Goal: Use online tool/utility: Utilize a website feature to perform a specific function

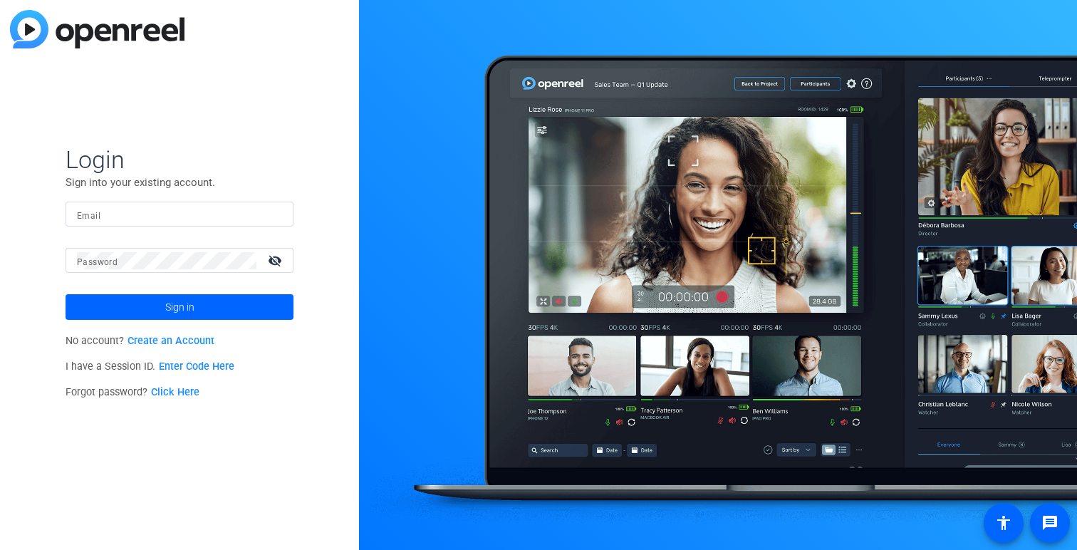
click at [96, 211] on mat-label "Email" at bounding box center [89, 216] width 24 height 10
click at [96, 211] on input "Email" at bounding box center [179, 214] width 205 height 17
click at [108, 212] on input "Email" at bounding box center [179, 214] width 205 height 17
type input "[PERSON_NAME][EMAIL_ADDRESS][PERSON_NAME][DOMAIN_NAME]"
click at [66, 294] on button "Sign in" at bounding box center [180, 307] width 228 height 26
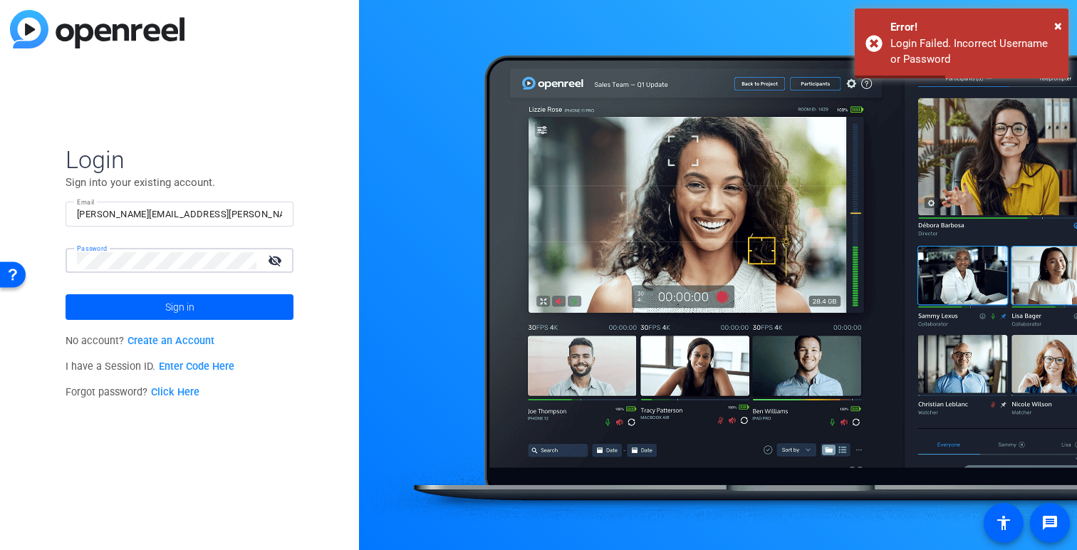
click at [66, 294] on button "Sign in" at bounding box center [180, 307] width 228 height 26
click at [270, 261] on mat-icon "visibility_off" at bounding box center [276, 260] width 34 height 21
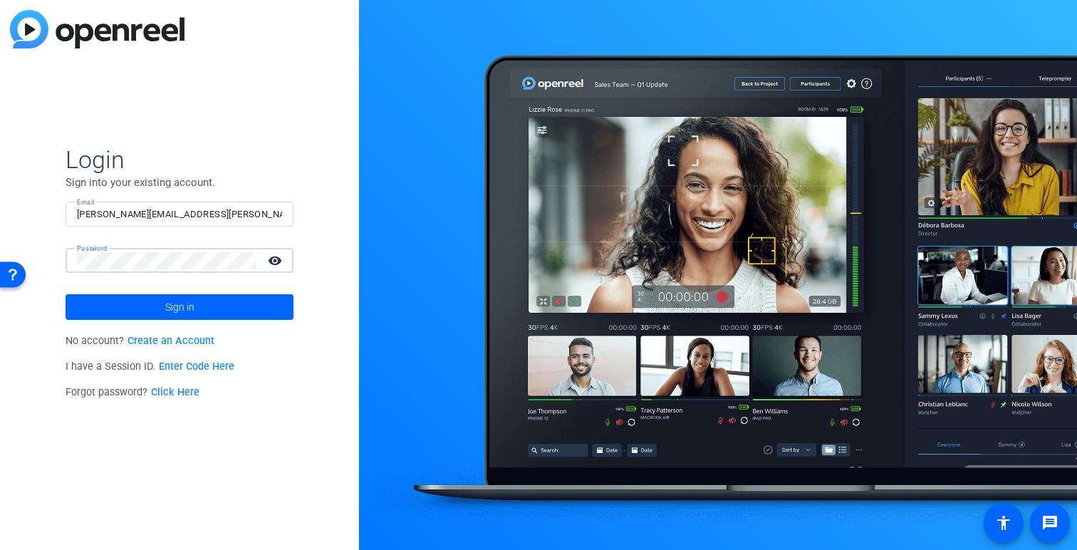
click at [66, 294] on button "Sign in" at bounding box center [180, 307] width 228 height 26
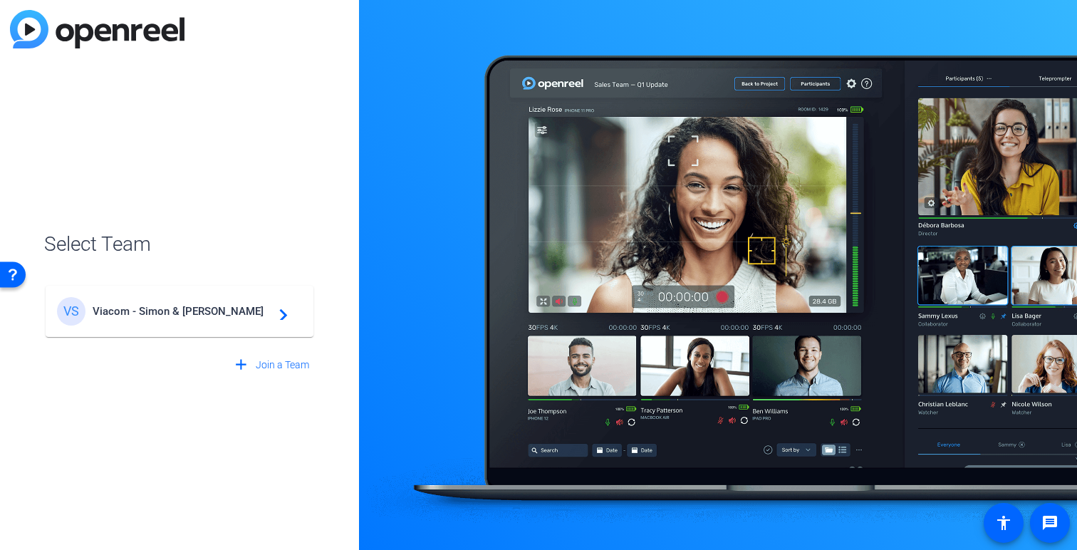
click at [169, 309] on span "Viacom - Simon & [PERSON_NAME]" at bounding box center [182, 311] width 178 height 13
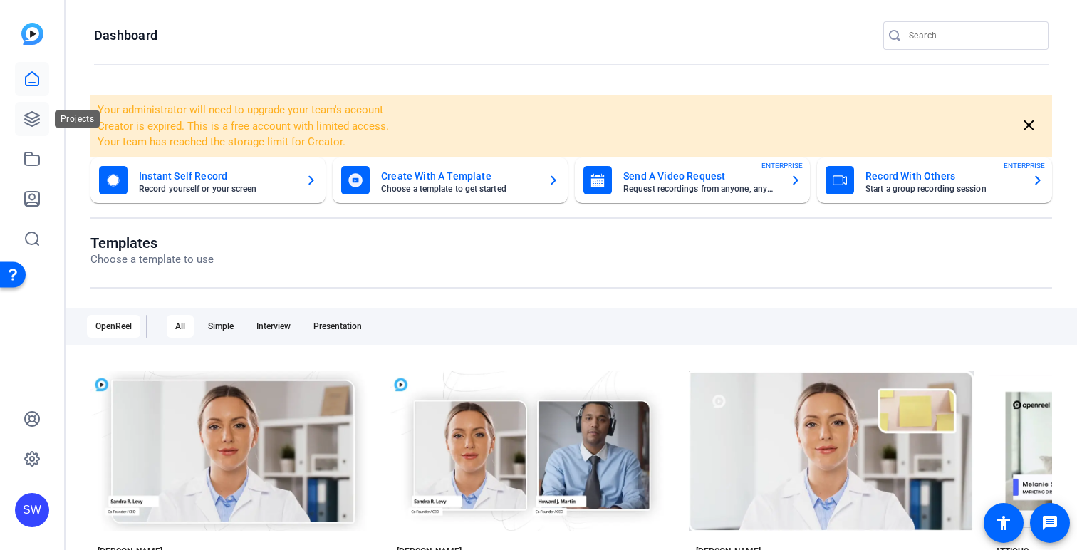
click at [32, 125] on icon at bounding box center [32, 118] width 17 height 17
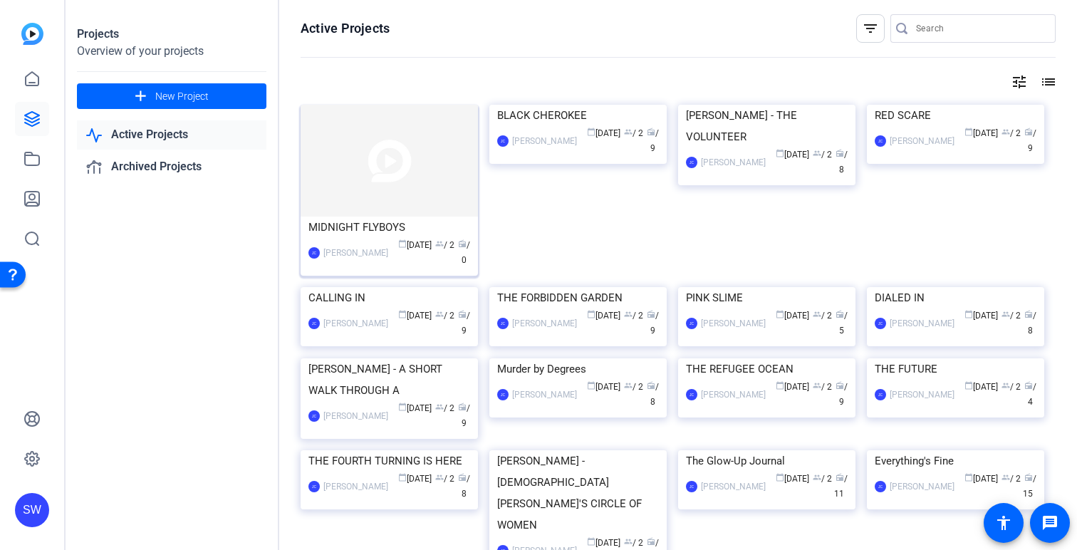
click at [396, 164] on img at bounding box center [389, 161] width 177 height 112
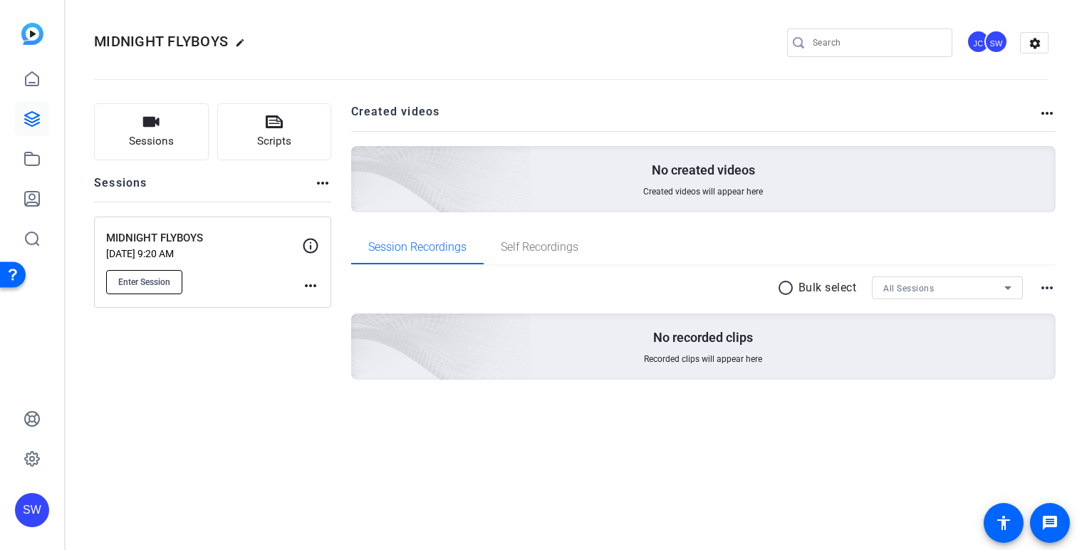
click at [157, 285] on span "Enter Session" at bounding box center [144, 281] width 52 height 11
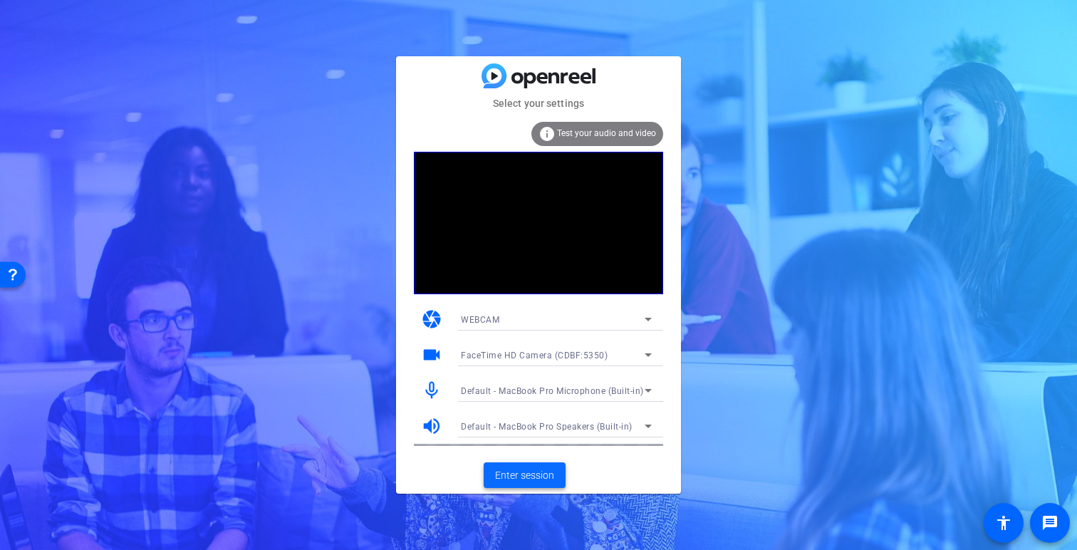
click at [536, 479] on span "Enter session" at bounding box center [524, 475] width 59 height 15
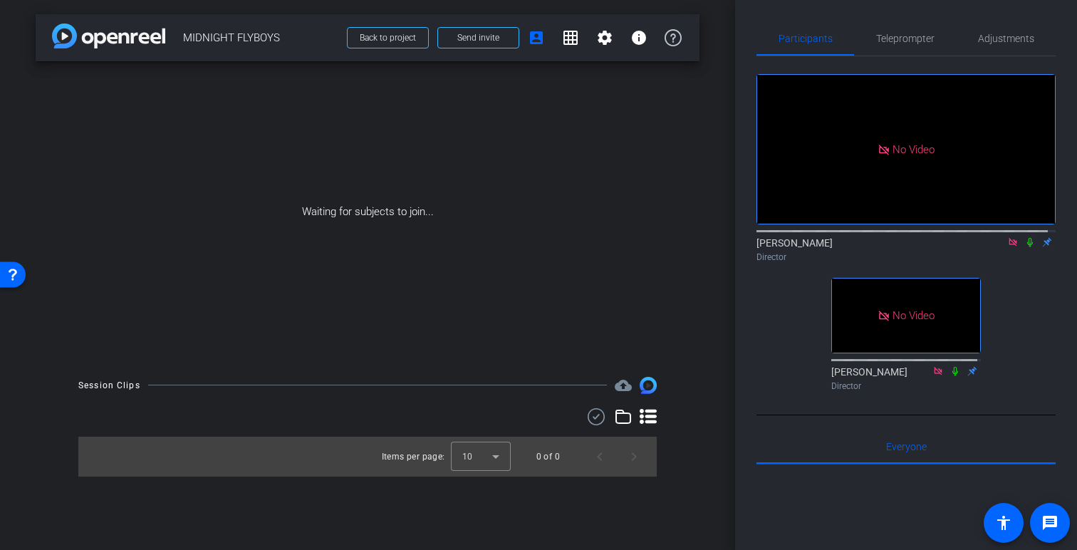
click at [1025, 247] on icon at bounding box center [1030, 242] width 11 height 10
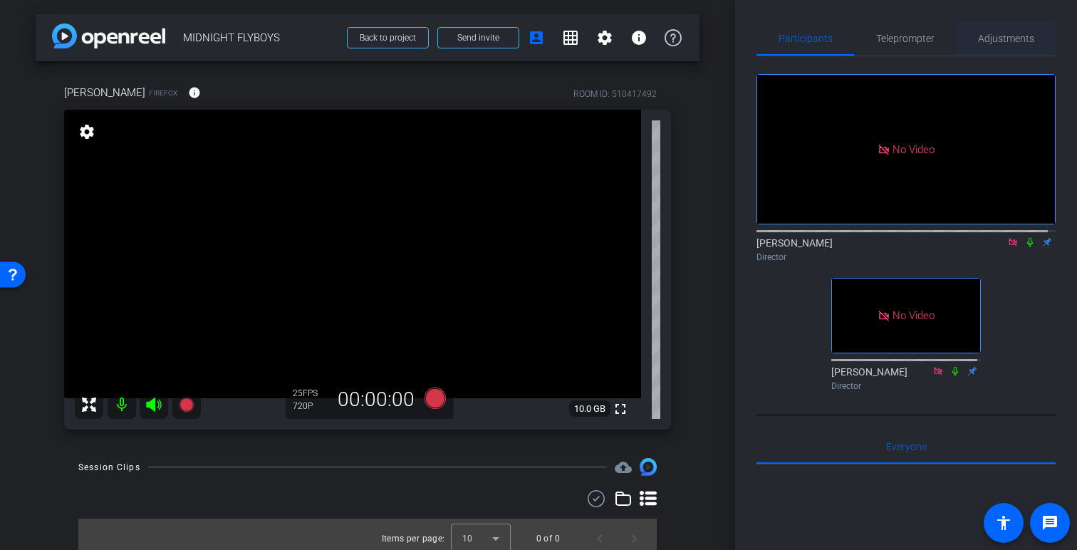
click at [978, 36] on span "Adjustments" at bounding box center [1006, 38] width 56 height 10
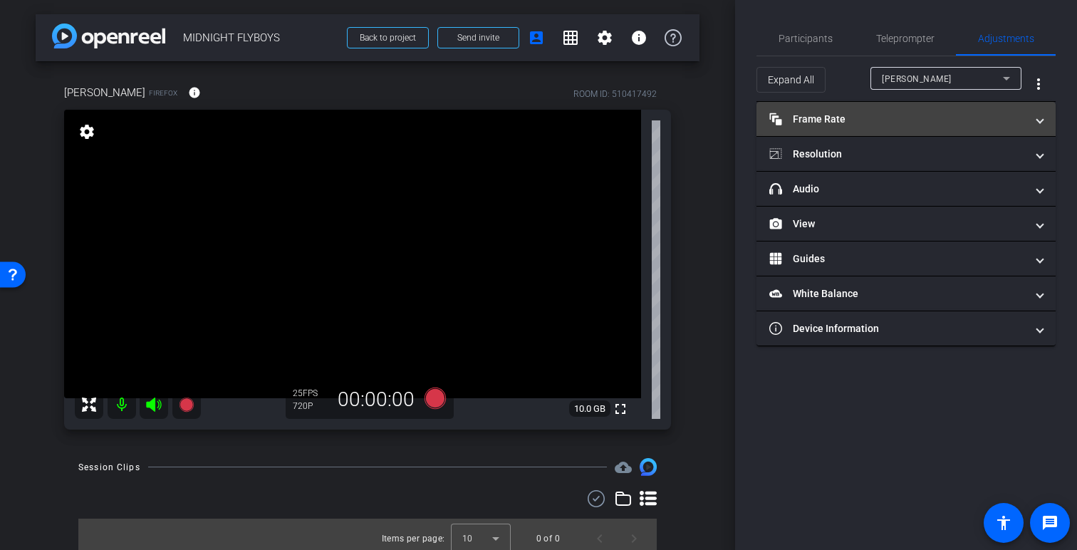
click at [859, 118] on mat-panel-title "Frame Rate Frame Rate" at bounding box center [897, 119] width 256 height 15
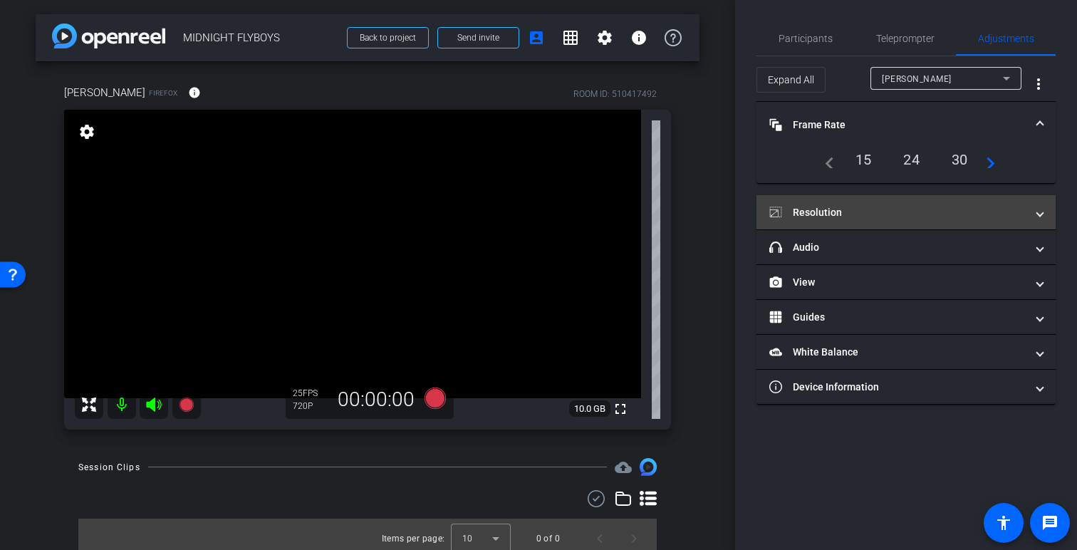
click at [854, 208] on mat-panel-title "Resolution" at bounding box center [897, 212] width 256 height 15
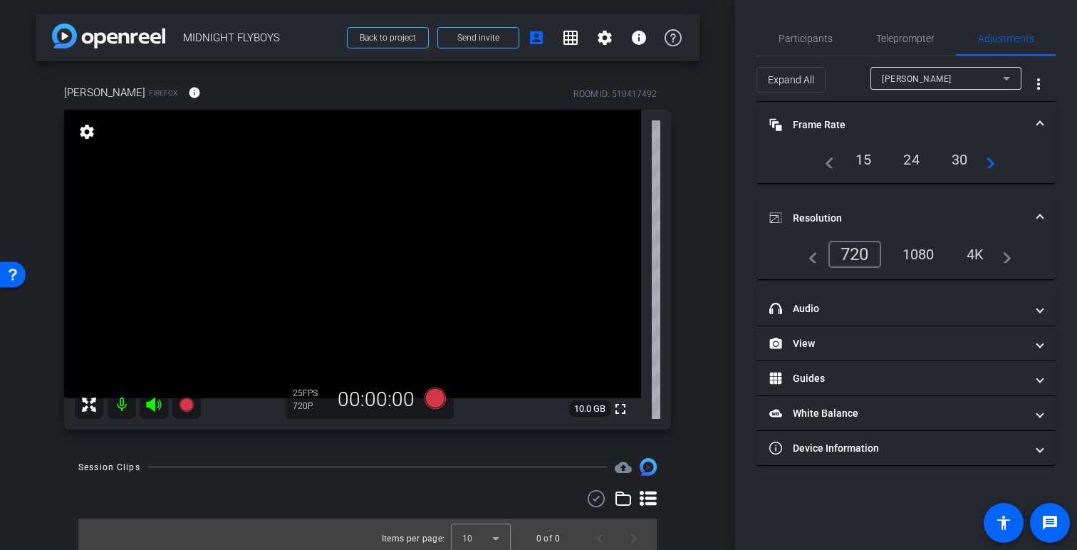
click at [932, 252] on div "1080" at bounding box center [918, 254] width 53 height 24
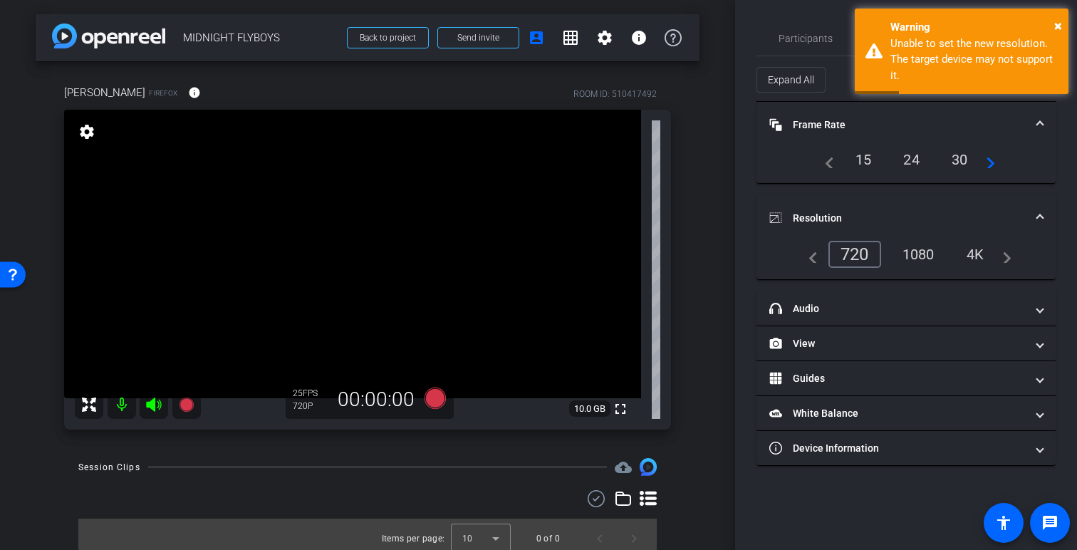
click at [686, 154] on div "Bruce Henderson Firefox info ROOM ID: 510417492 fullscreen settings 10.0 GB 25 …" at bounding box center [368, 252] width 664 height 383
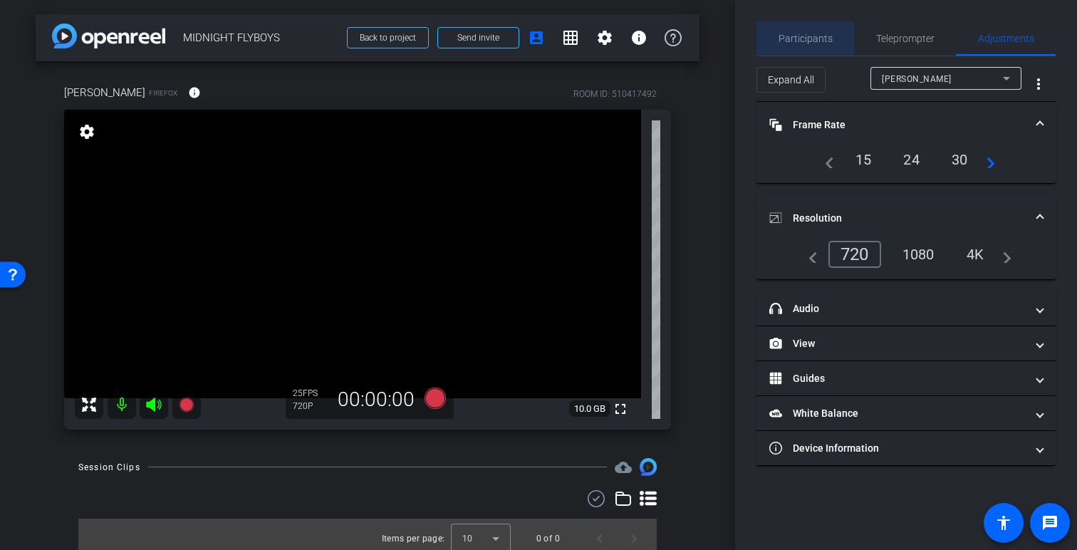
click at [808, 24] on span "Participants" at bounding box center [806, 38] width 54 height 34
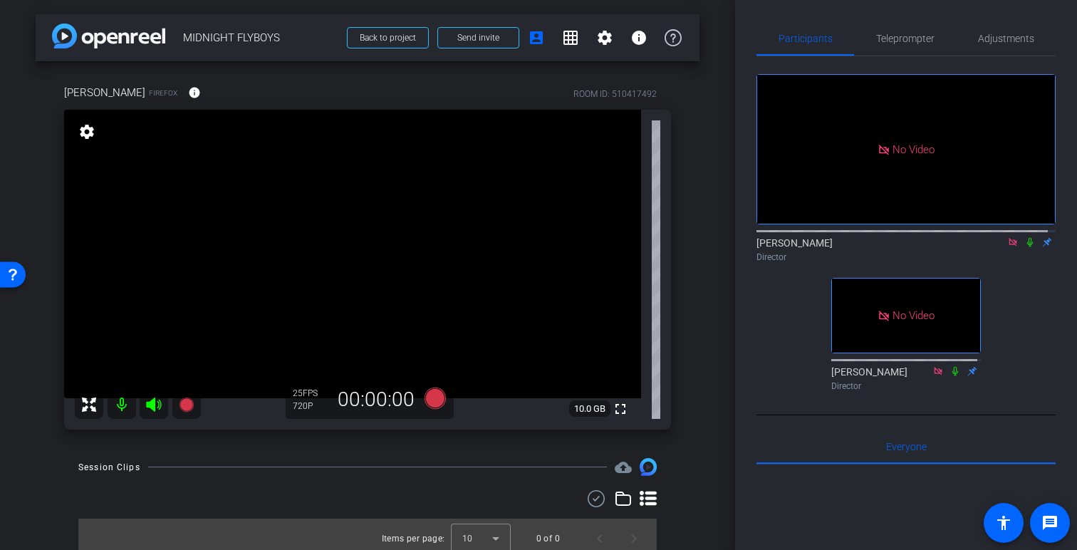
click at [684, 119] on div "Bruce Henderson Firefox info ROOM ID: 510417492 fullscreen settings 10.0 GB 25 …" at bounding box center [368, 252] width 664 height 383
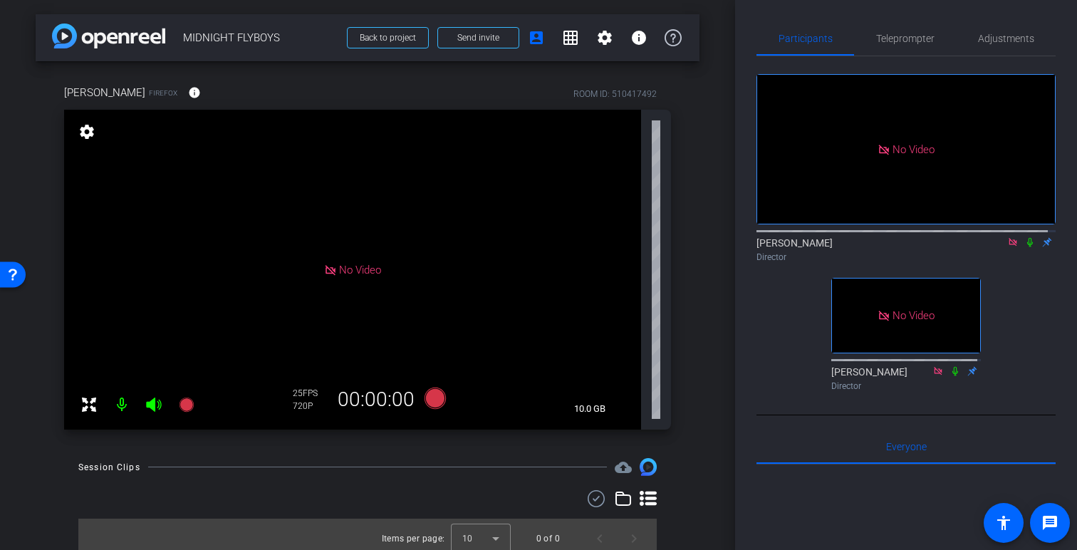
click at [683, 128] on div "Bruce Henderson Firefox info ROOM ID: 510417492 No Video settings 10.0 GB 25 FP…" at bounding box center [368, 252] width 664 height 383
click at [685, 130] on div "Bruce Henderson Firefox info ROOM ID: 510417492 No Video settings 10.0 GB 25 FP…" at bounding box center [368, 252] width 664 height 383
click at [670, 113] on div "Bruce Henderson Firefox info ROOM ID: 510417492 No Video settings 10.0 GB 25 FP…" at bounding box center [368, 252] width 664 height 383
click at [698, 68] on div "arrow_back MIDNIGHT FLYBOYS Back to project Send invite account_box grid_on set…" at bounding box center [367, 275] width 735 height 550
click at [698, 49] on div "arrow_back MIDNIGHT FLYBOYS Back to project Send invite account_box grid_on set…" at bounding box center [367, 275] width 735 height 550
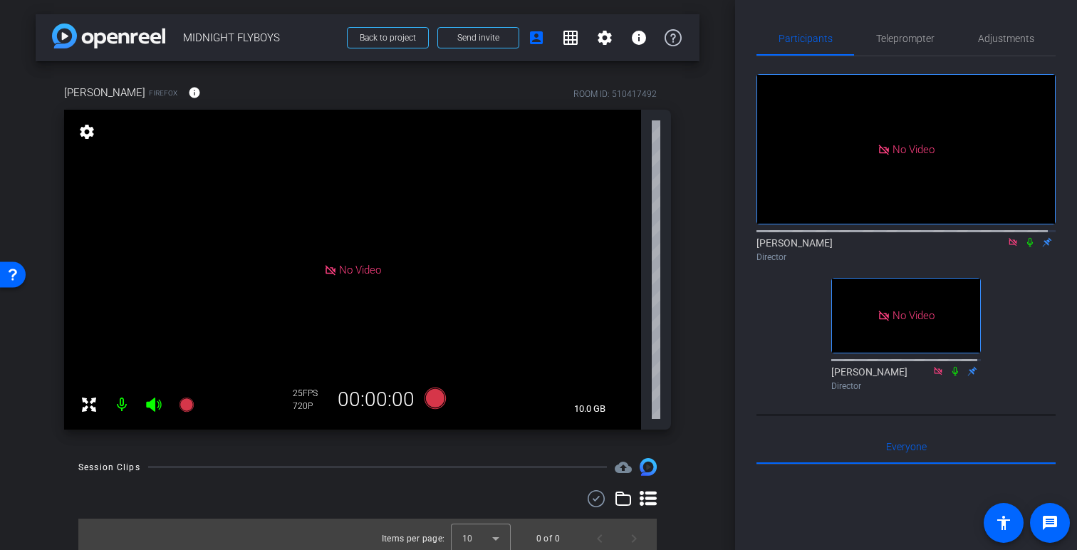
click at [702, 195] on div "arrow_back MIDNIGHT FLYBOYS Back to project Send invite account_box grid_on set…" at bounding box center [367, 275] width 735 height 550
click at [1026, 29] on span "Adjustments" at bounding box center [1006, 38] width 56 height 34
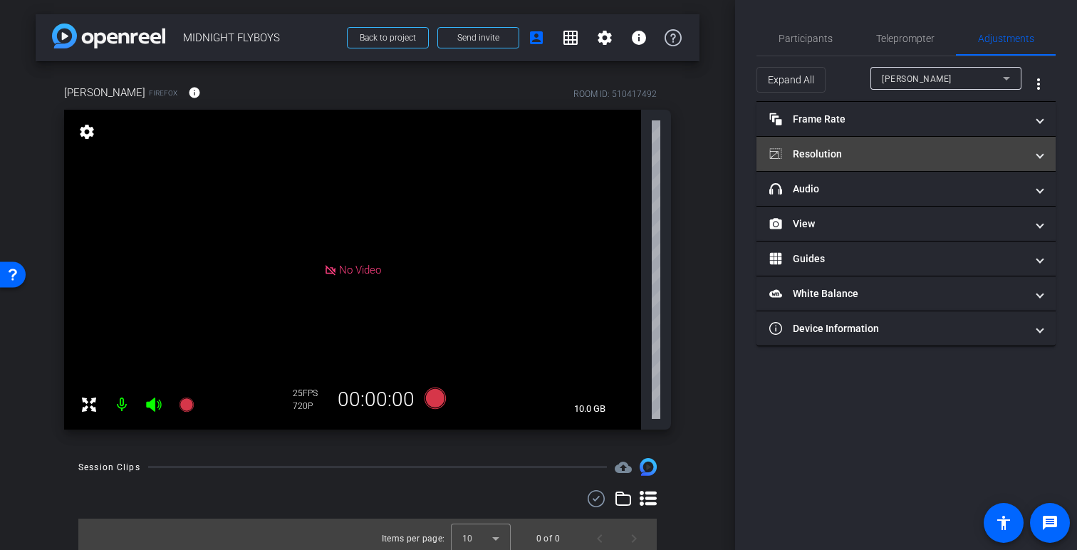
click at [898, 163] on mat-expansion-panel-header "Resolution" at bounding box center [906, 154] width 299 height 34
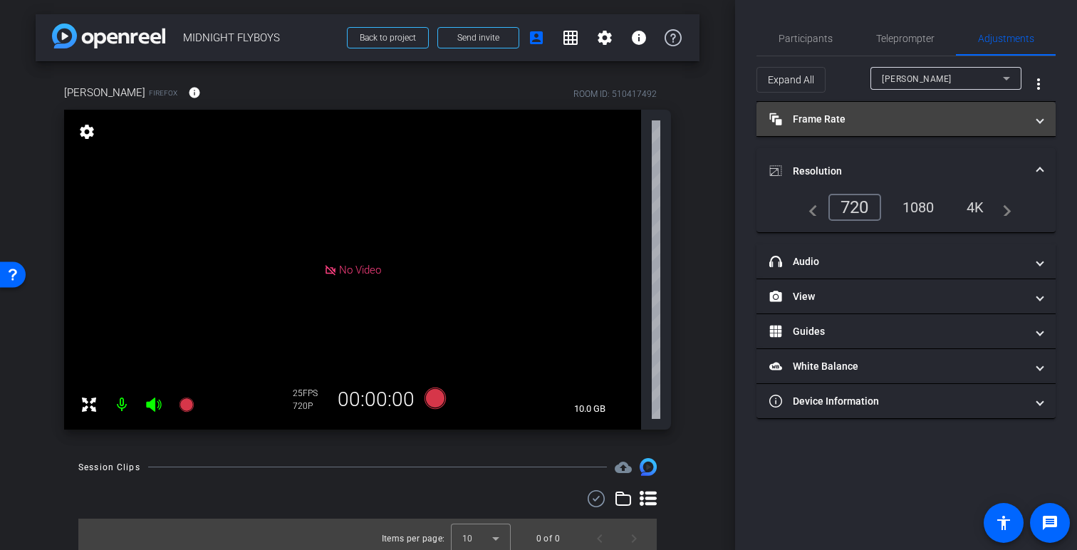
click at [805, 119] on mat-panel-title "Frame Rate Frame Rate" at bounding box center [897, 119] width 256 height 15
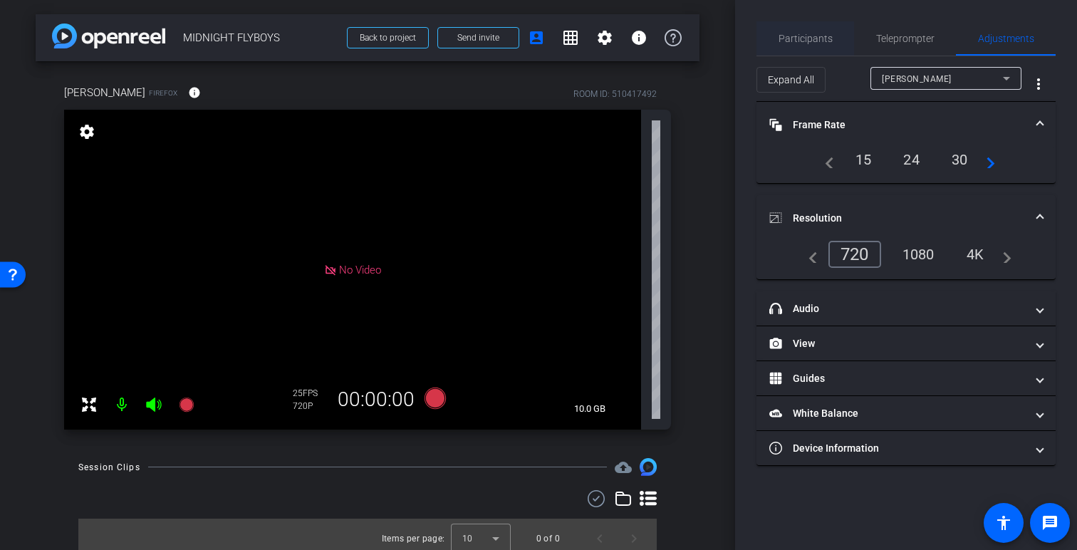
click at [821, 48] on span "Participants" at bounding box center [806, 38] width 54 height 34
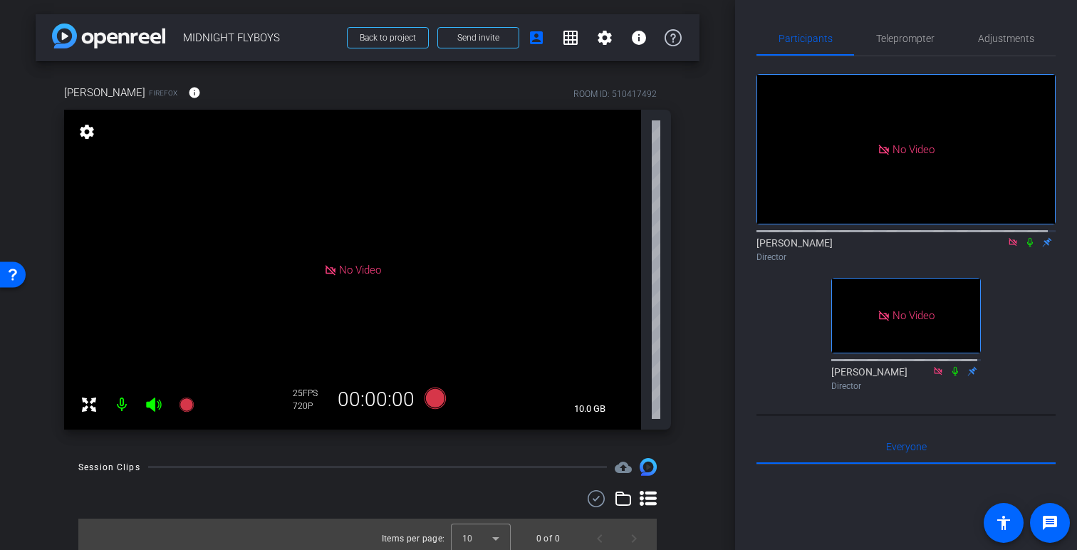
click at [685, 126] on div "Bruce Henderson Firefox info ROOM ID: 510417492 No Video settings 10.0 GB 25 FP…" at bounding box center [368, 252] width 664 height 383
click at [668, 116] on div "Bruce Henderson Firefox info ROOM ID: 510417492 No Video settings 10.0 GB 25 FP…" at bounding box center [368, 252] width 664 height 383
click at [693, 122] on div "arrow_back MIDNIGHT FLYBOYS Back to project Send invite account_box grid_on set…" at bounding box center [367, 275] width 735 height 550
click at [691, 123] on div "Bruce Henderson Firefox info ROOM ID: 510417492 No Video settings 10.0 GB 25 FP…" at bounding box center [368, 252] width 664 height 383
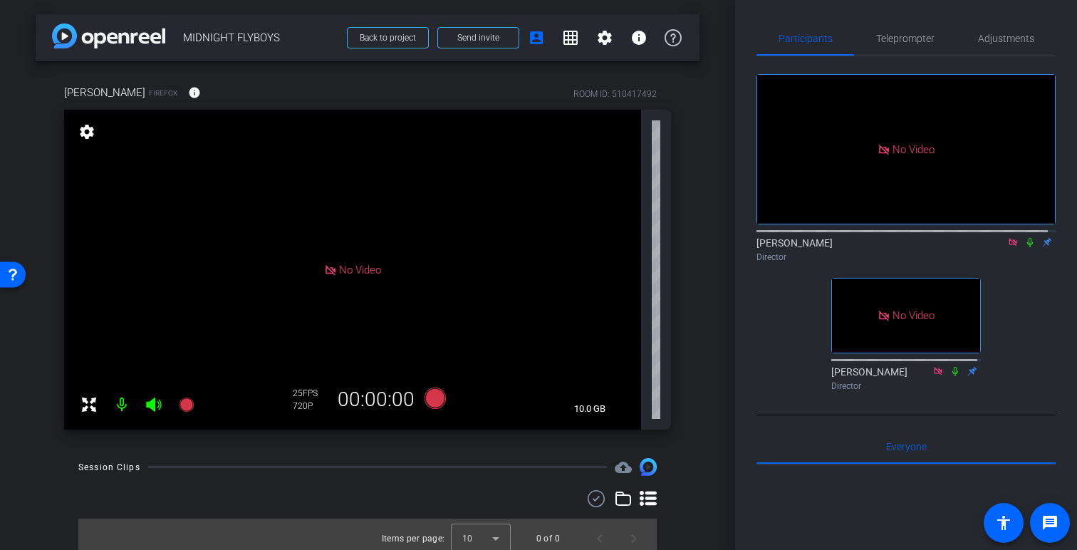
click at [702, 28] on div "arrow_back MIDNIGHT FLYBOYS Back to project Send invite account_box grid_on set…" at bounding box center [367, 275] width 735 height 550
click at [698, 15] on div "arrow_back MIDNIGHT FLYBOYS Back to project Send invite account_box grid_on set…" at bounding box center [367, 275] width 735 height 550
click at [694, 17] on div "arrow_back MIDNIGHT FLYBOYS Back to project Send invite account_box grid_on set…" at bounding box center [367, 275] width 735 height 550
click at [691, 185] on div "Bruce Henderson Firefox info ROOM ID: 510417492 No Video settings 10.0 GB 25 FP…" at bounding box center [368, 252] width 664 height 383
click at [665, 100] on div "Bruce Henderson Firefox info ROOM ID: 510417492 No Video settings 10.0 GB 25 FP…" at bounding box center [368, 252] width 664 height 383
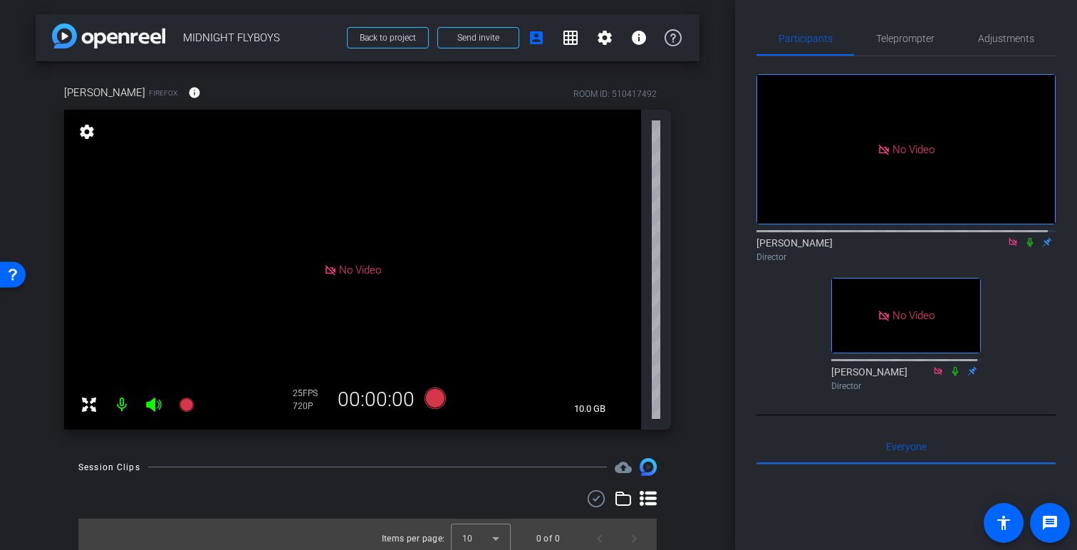
click at [703, 26] on div "arrow_back MIDNIGHT FLYBOYS Back to project Send invite account_box grid_on set…" at bounding box center [367, 275] width 735 height 550
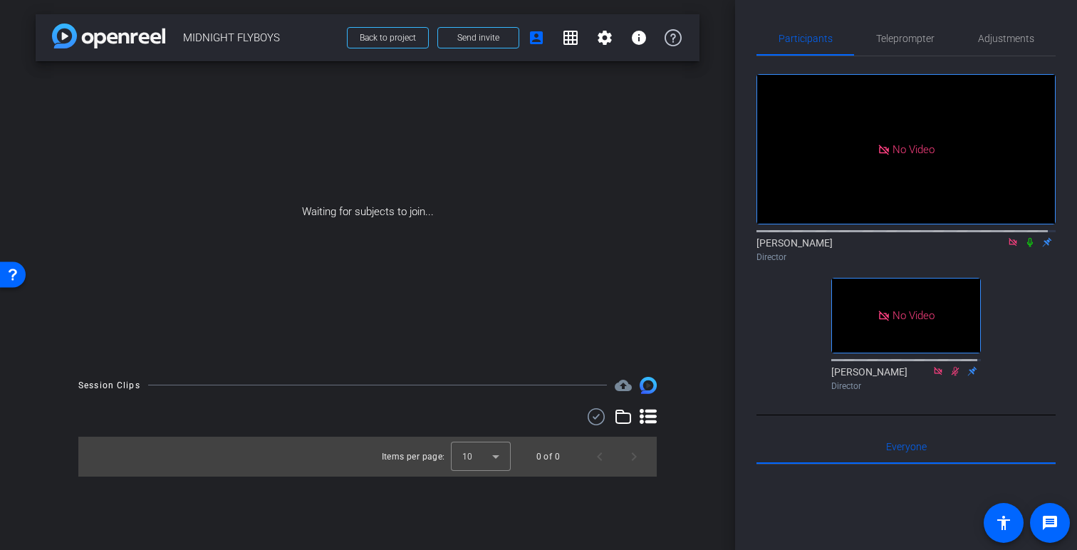
click at [673, 108] on div "Waiting for subjects to join..." at bounding box center [368, 211] width 664 height 301
